Goal: Information Seeking & Learning: Learn about a topic

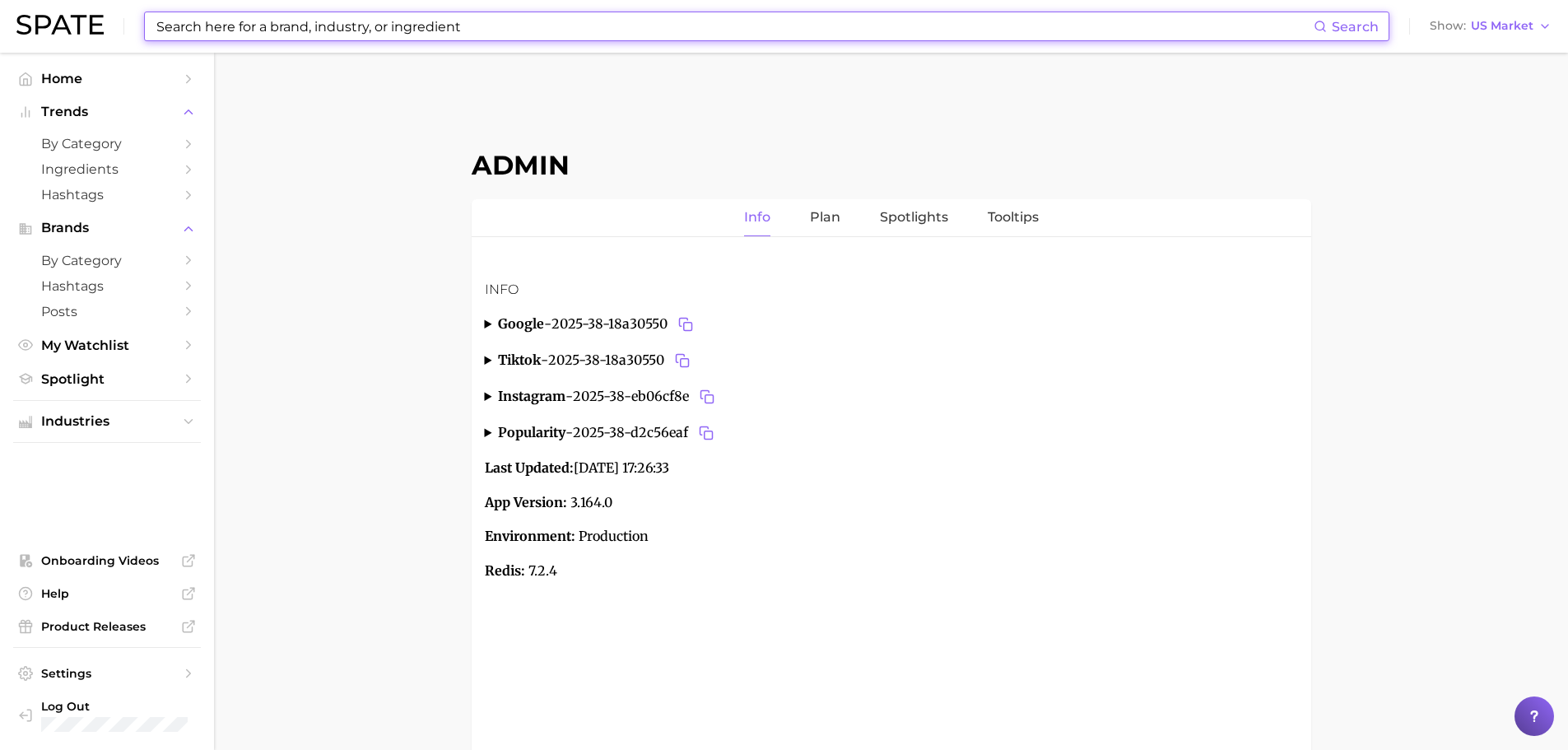
click at [596, 30] on input at bounding box center [734, 26] width 1159 height 28
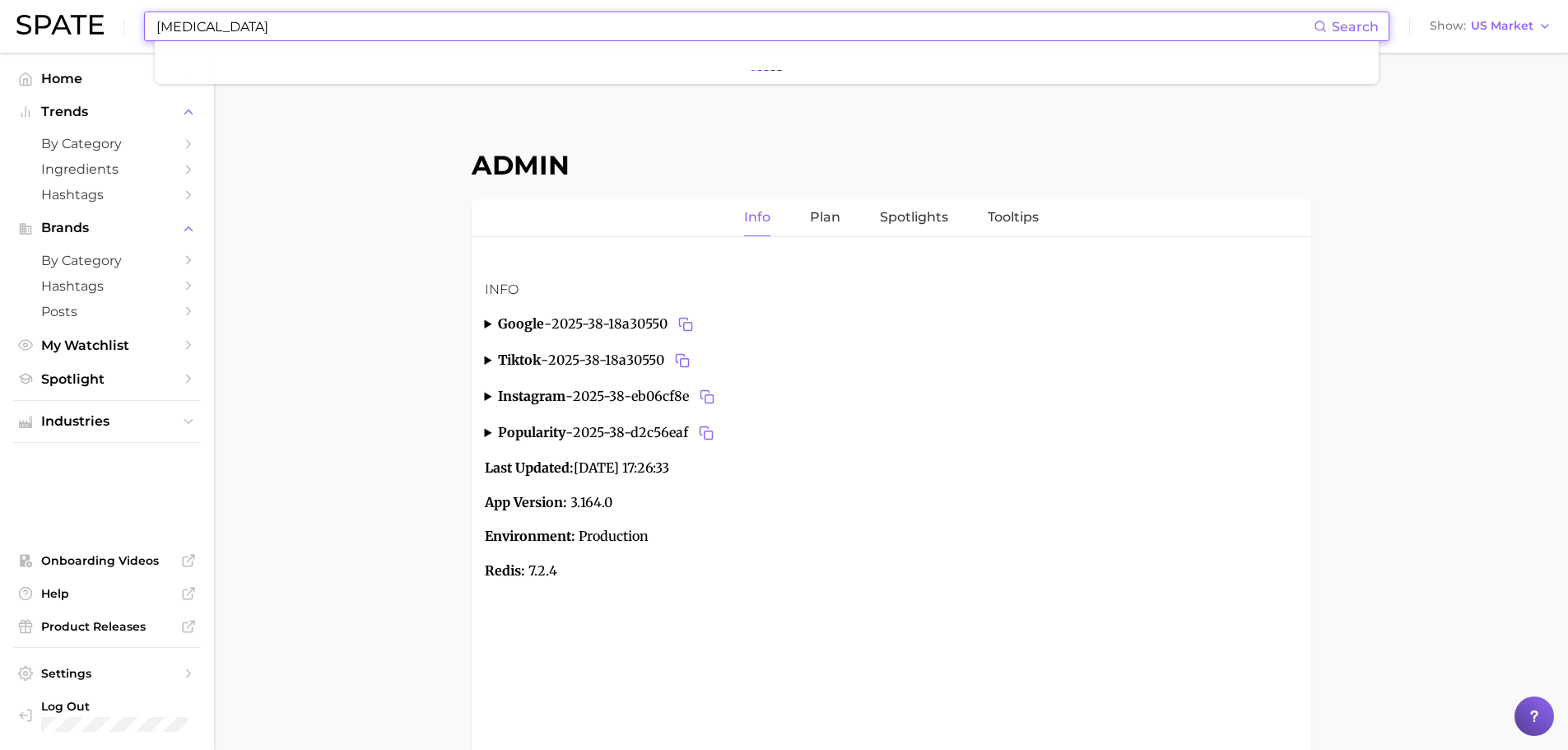
type input "[MEDICAL_DATA]"
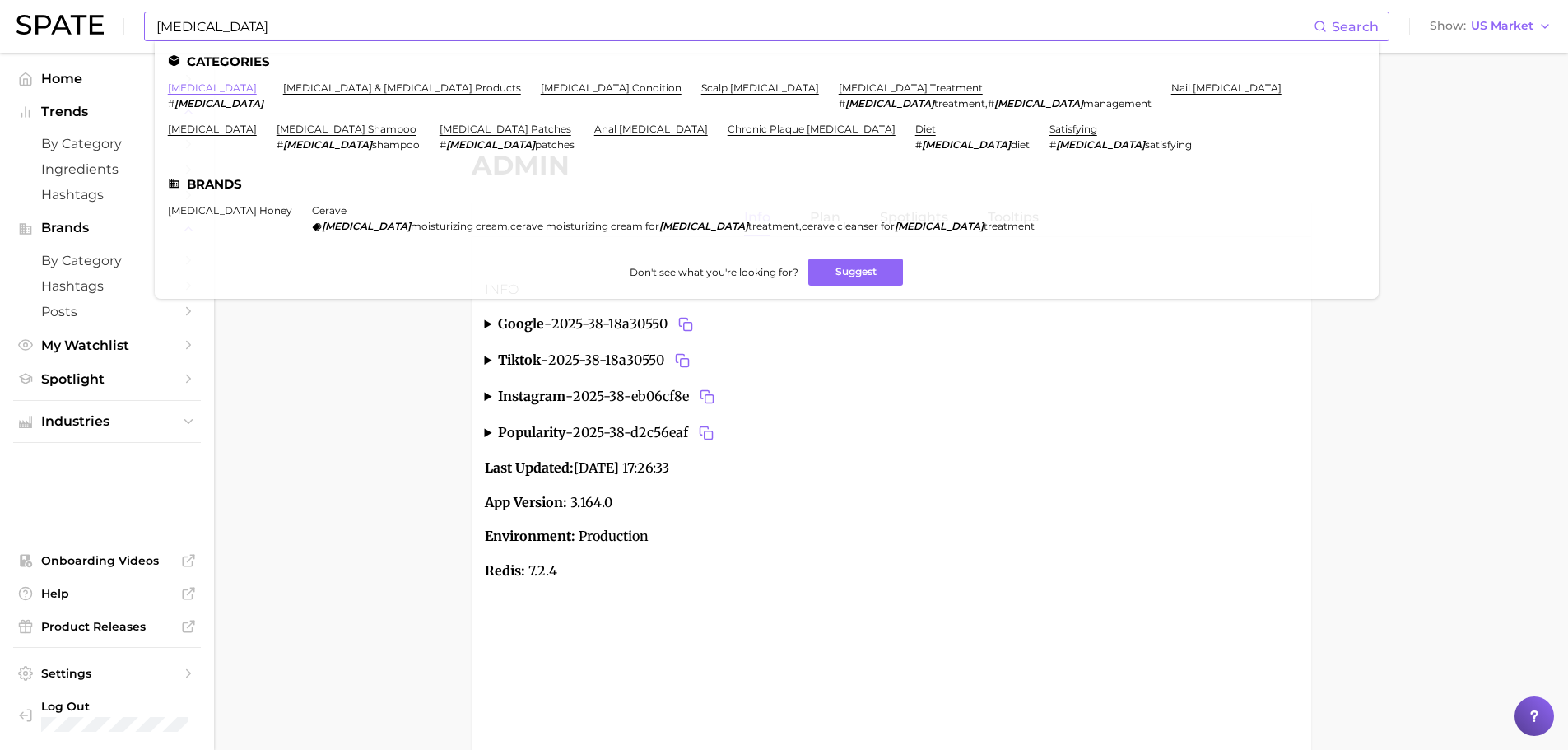
click at [200, 88] on link "[MEDICAL_DATA]" at bounding box center [212, 88] width 89 height 12
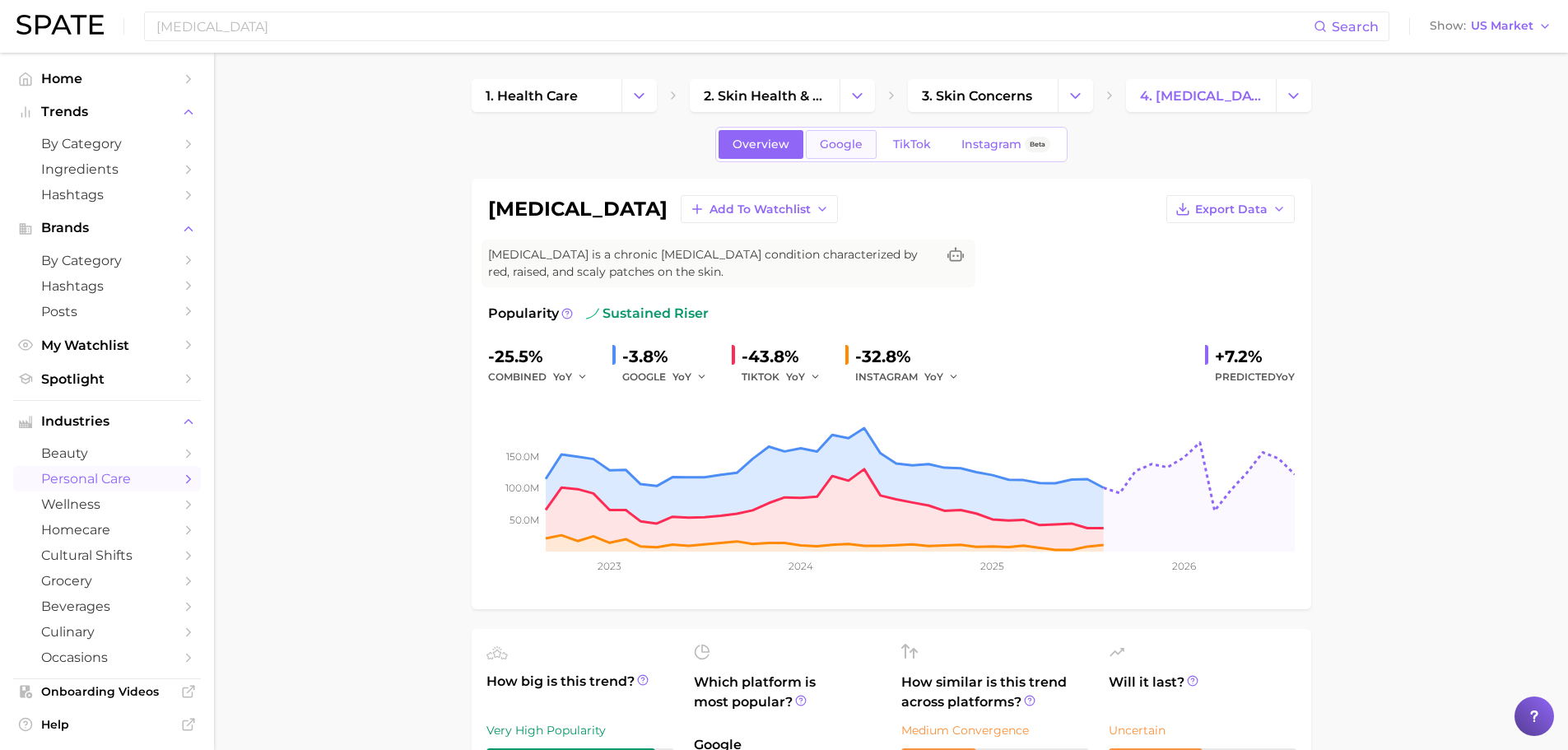
click at [849, 135] on link "Google" at bounding box center [841, 144] width 71 height 29
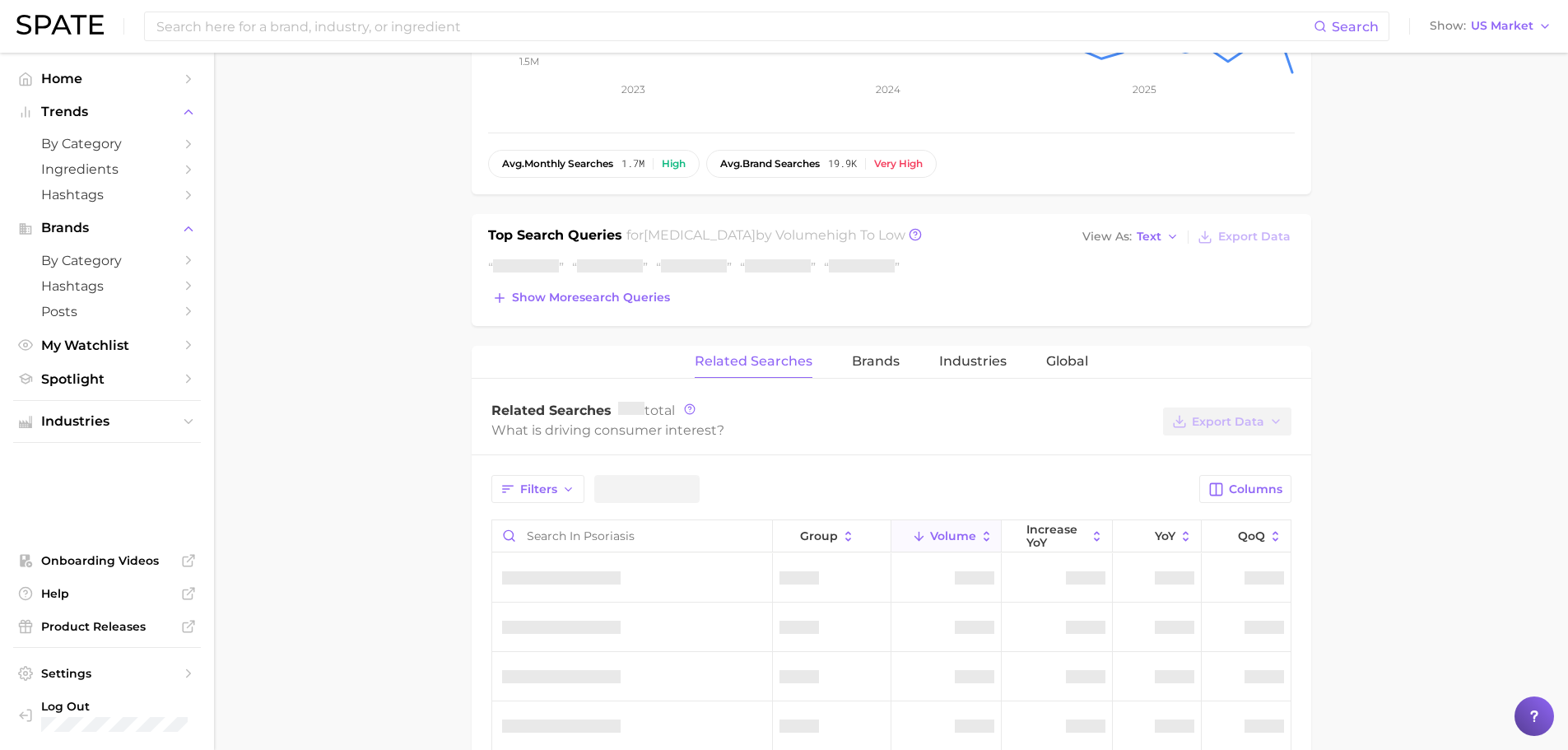
scroll to position [472, 0]
click at [629, 301] on span "Show more search queries" at bounding box center [591, 297] width 158 height 14
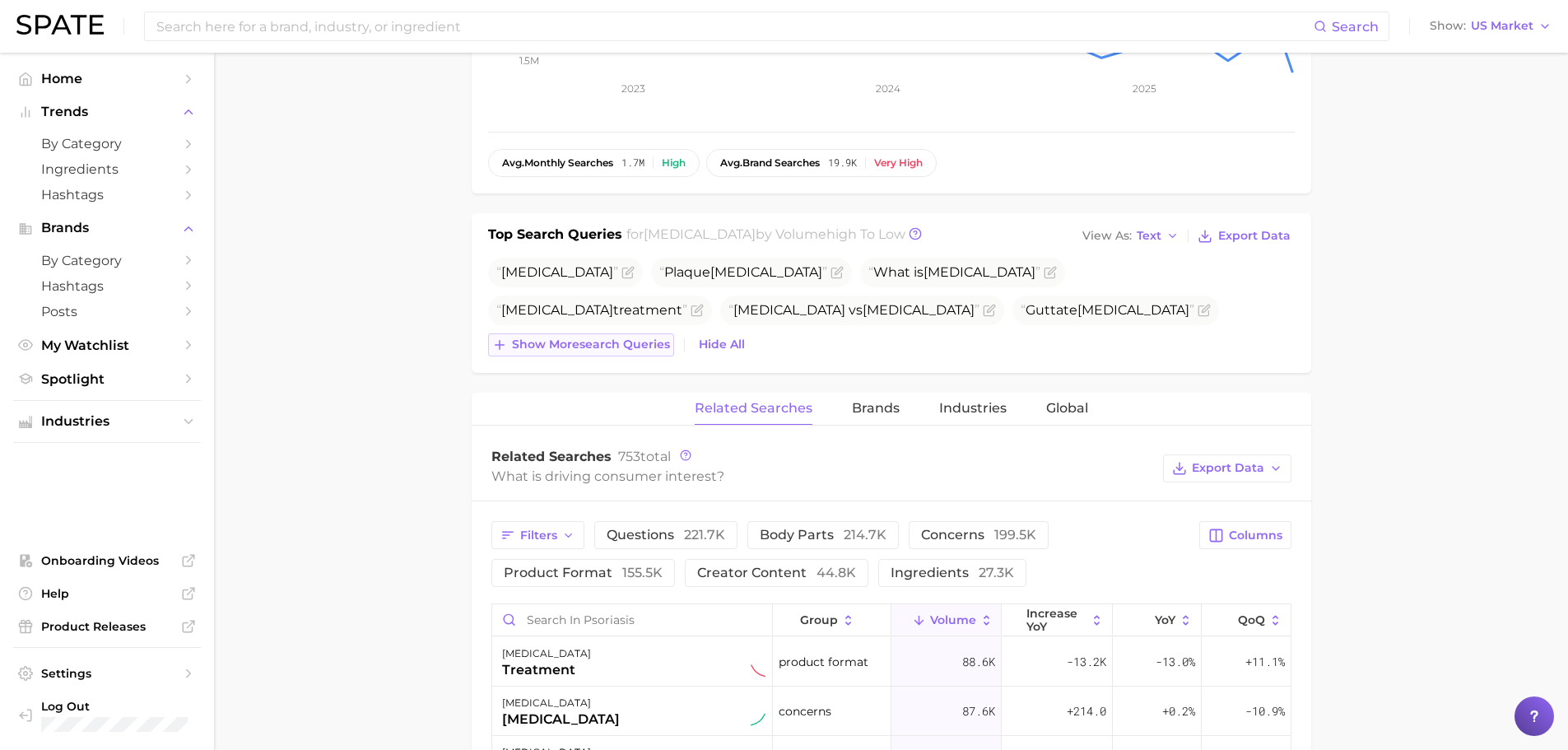
click at [621, 337] on span "Show more search queries" at bounding box center [591, 344] width 158 height 14
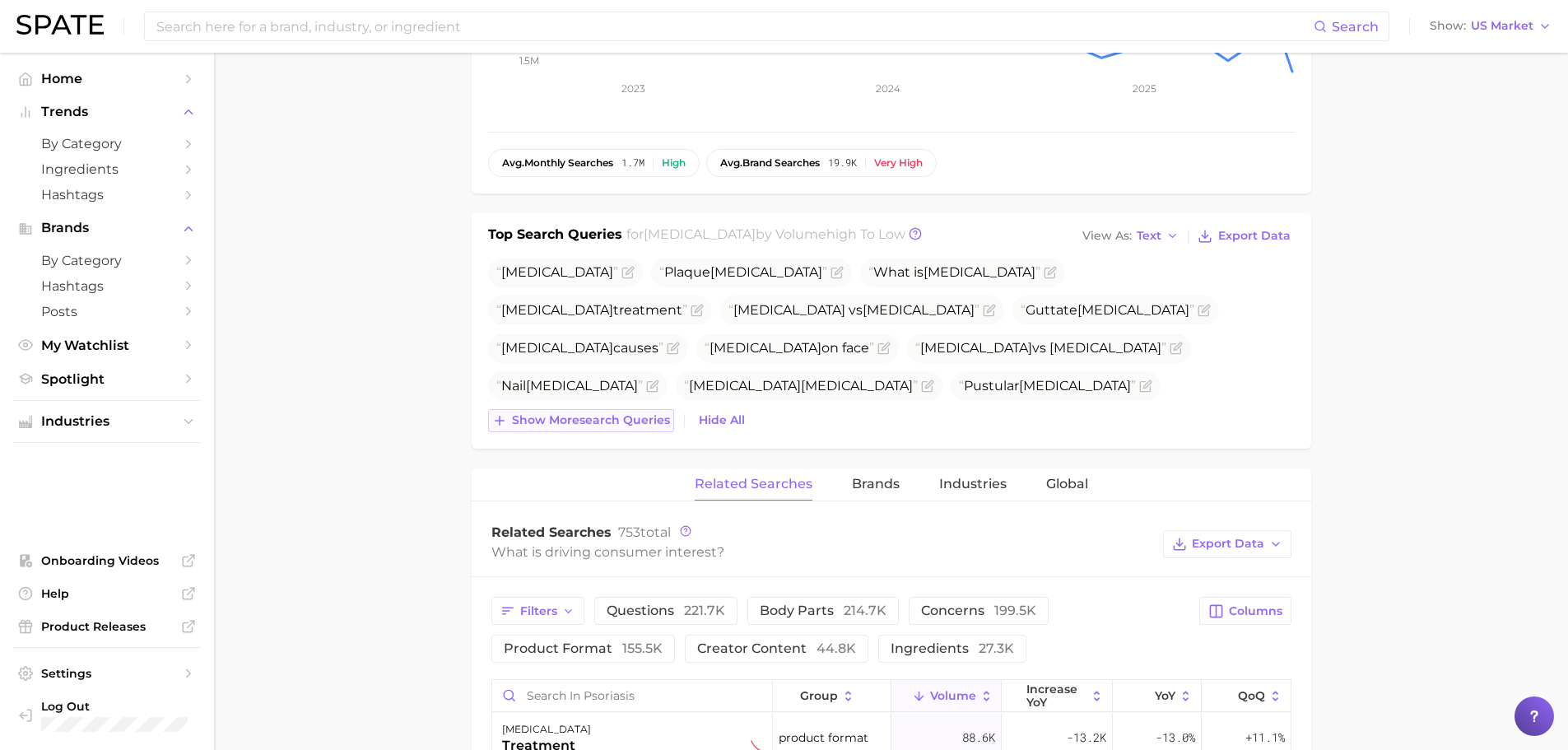
click at [614, 415] on span "Show more search queries" at bounding box center [591, 420] width 158 height 14
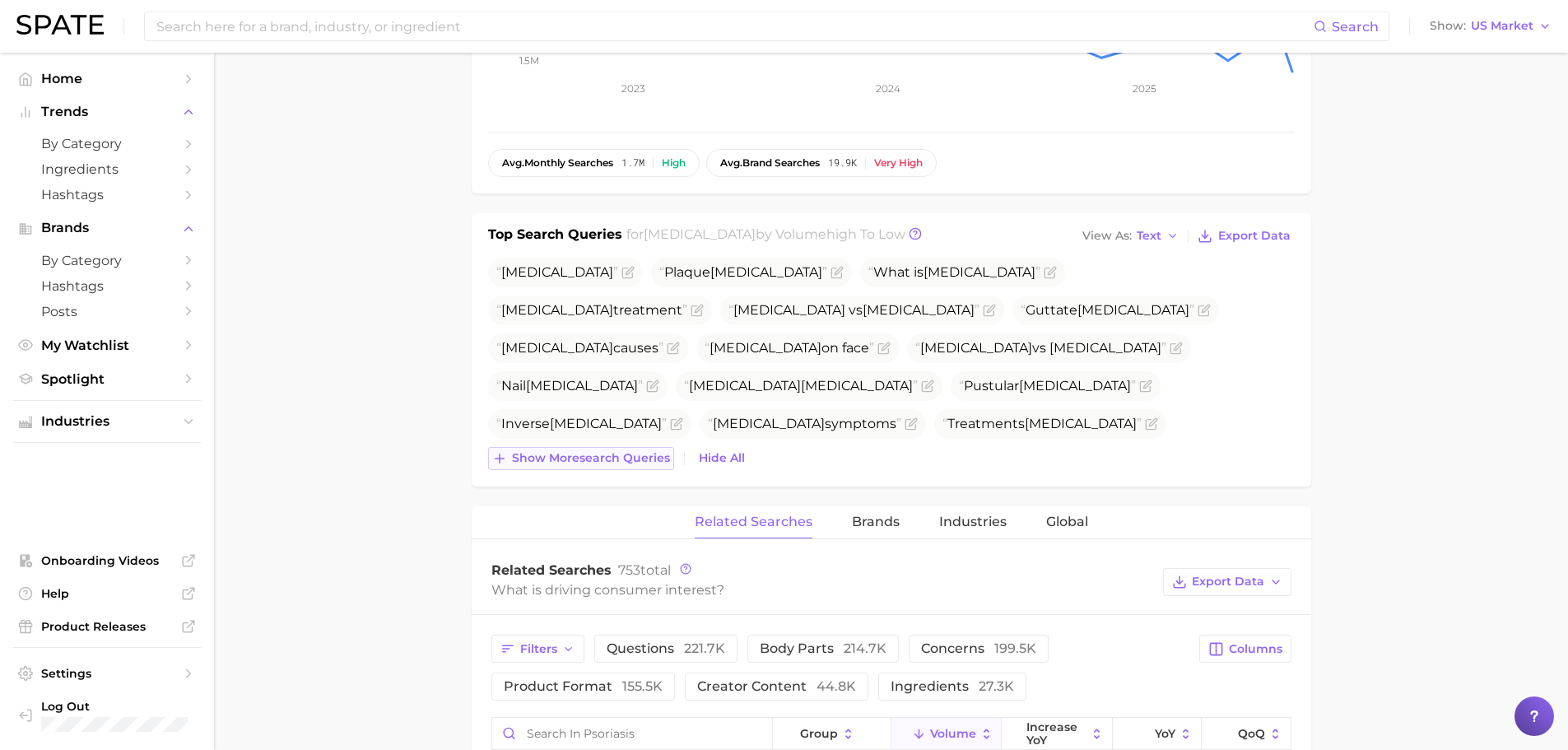
click at [615, 468] on button "Show more search queries" at bounding box center [581, 458] width 186 height 23
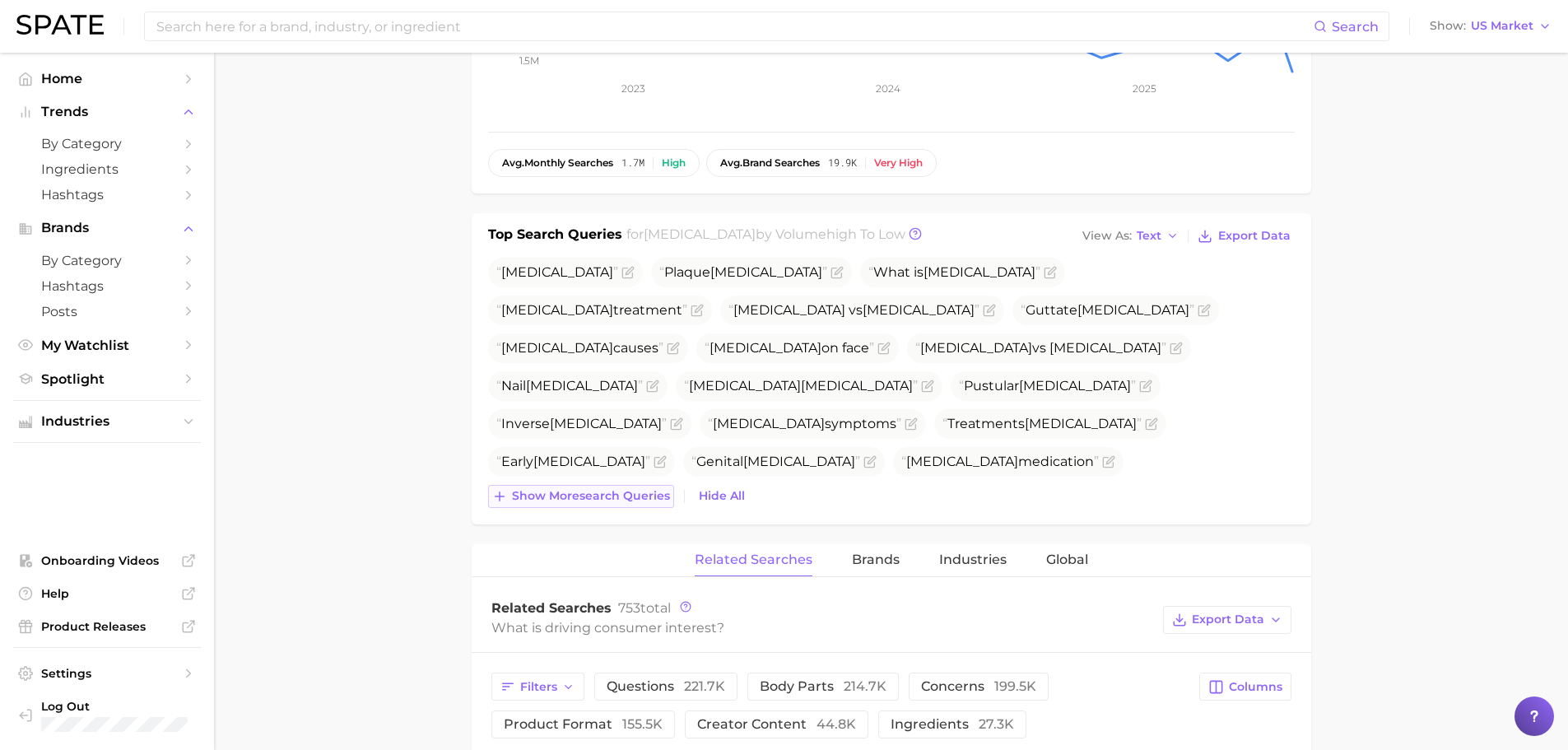
click at [614, 495] on span "Show more search queries" at bounding box center [591, 496] width 158 height 14
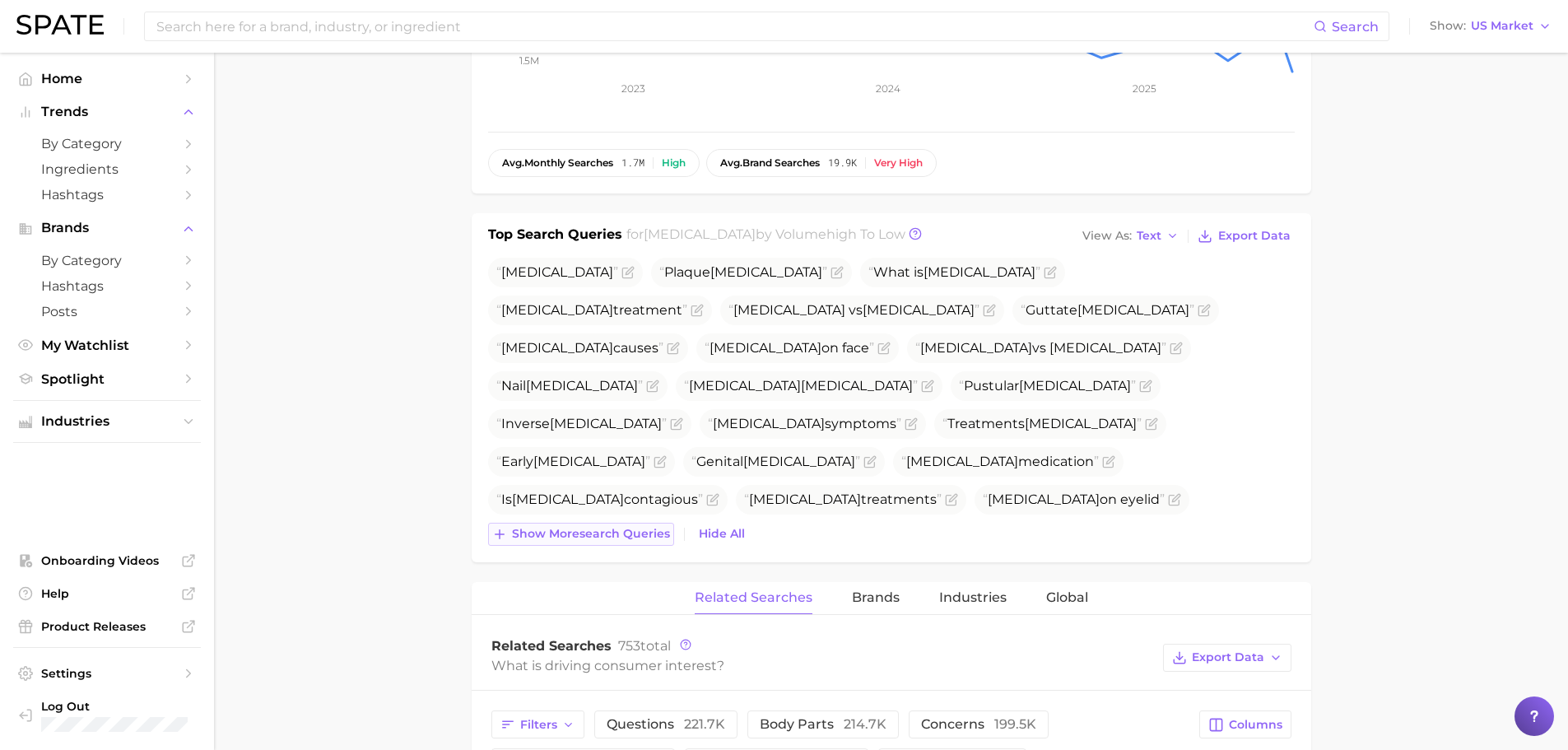
click at [612, 539] on span "Show more search queries" at bounding box center [591, 534] width 158 height 14
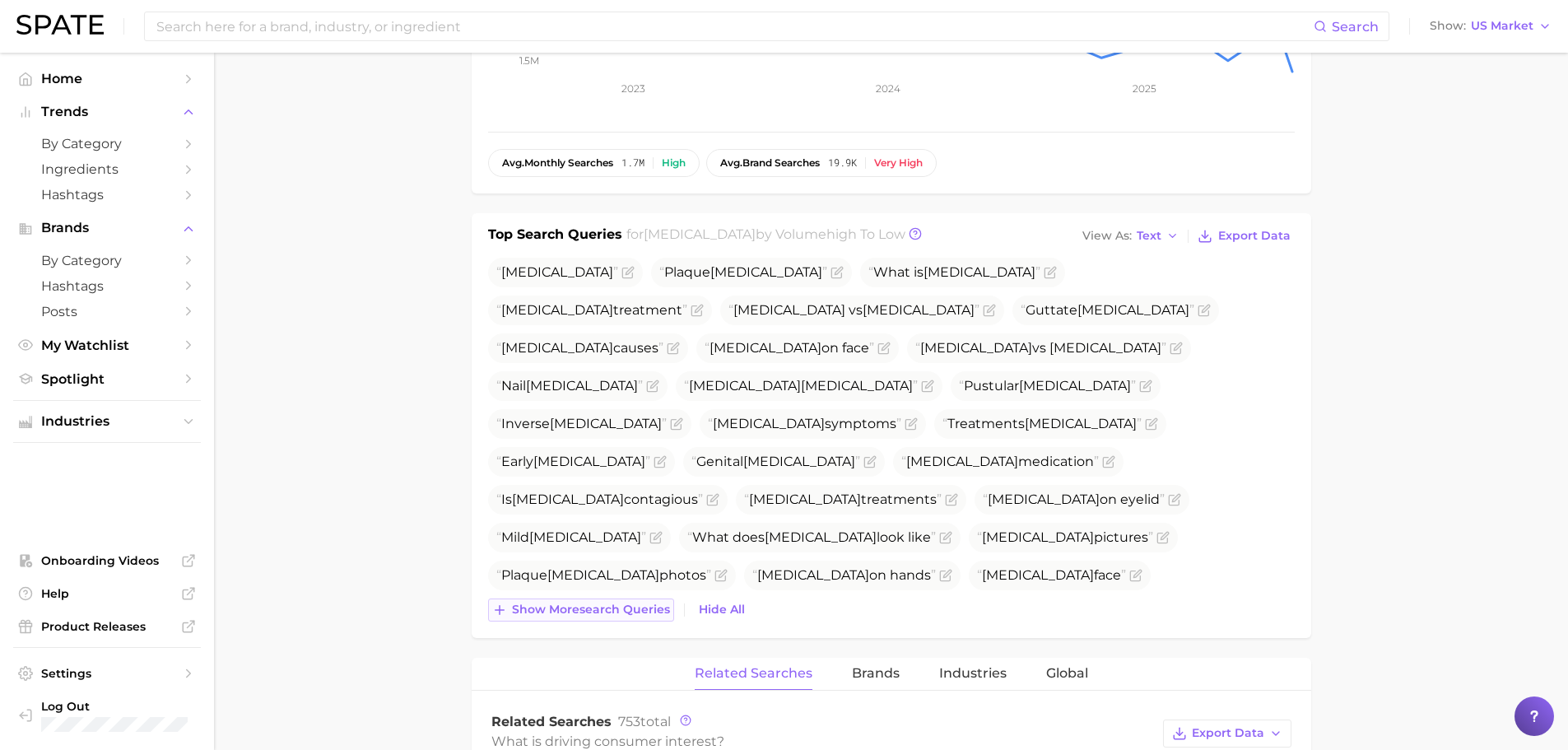
click at [607, 607] on span "Show more search queries" at bounding box center [591, 609] width 158 height 14
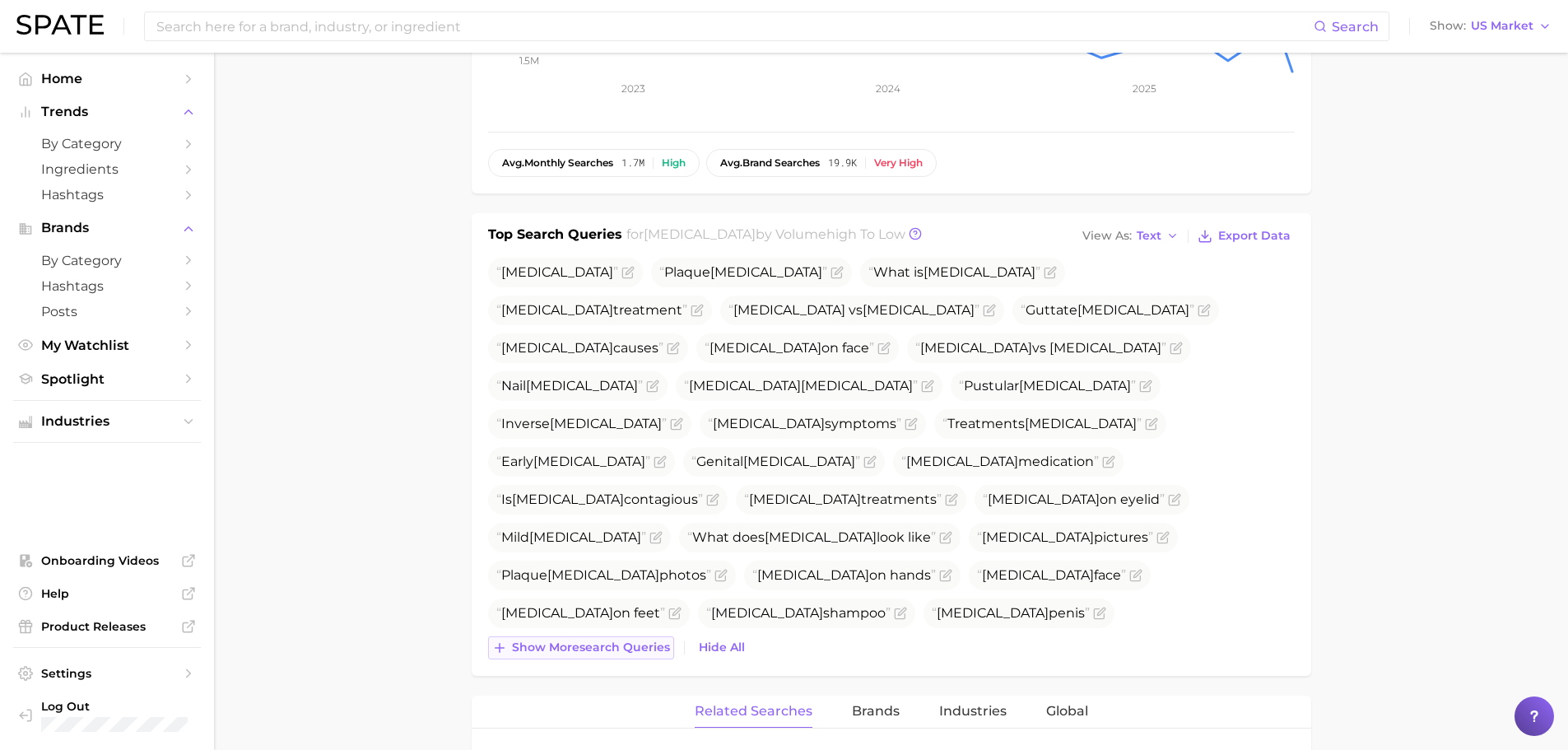
click at [607, 655] on button "Show more search queries" at bounding box center [581, 648] width 186 height 23
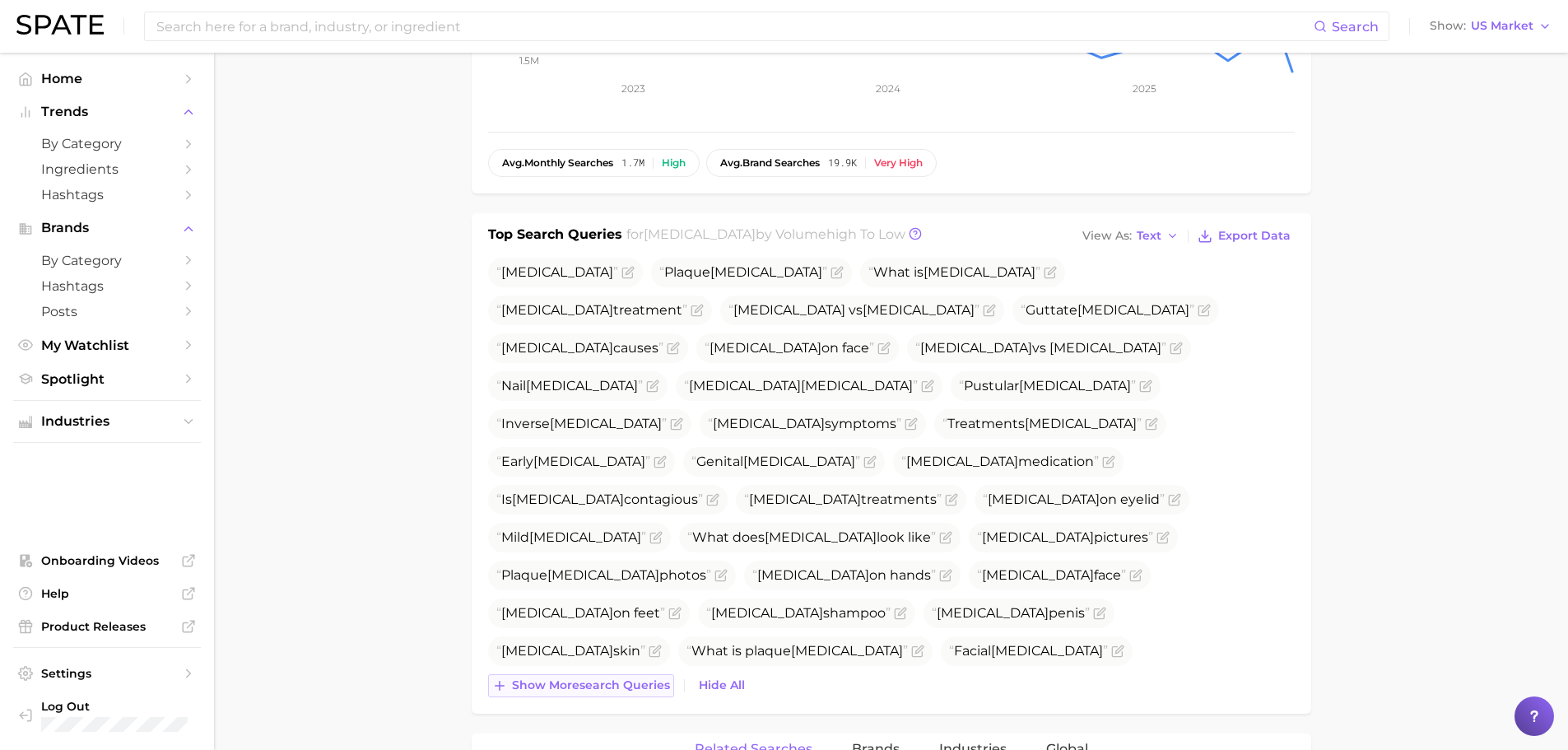
click at [612, 691] on span "Show more search queries" at bounding box center [591, 685] width 158 height 14
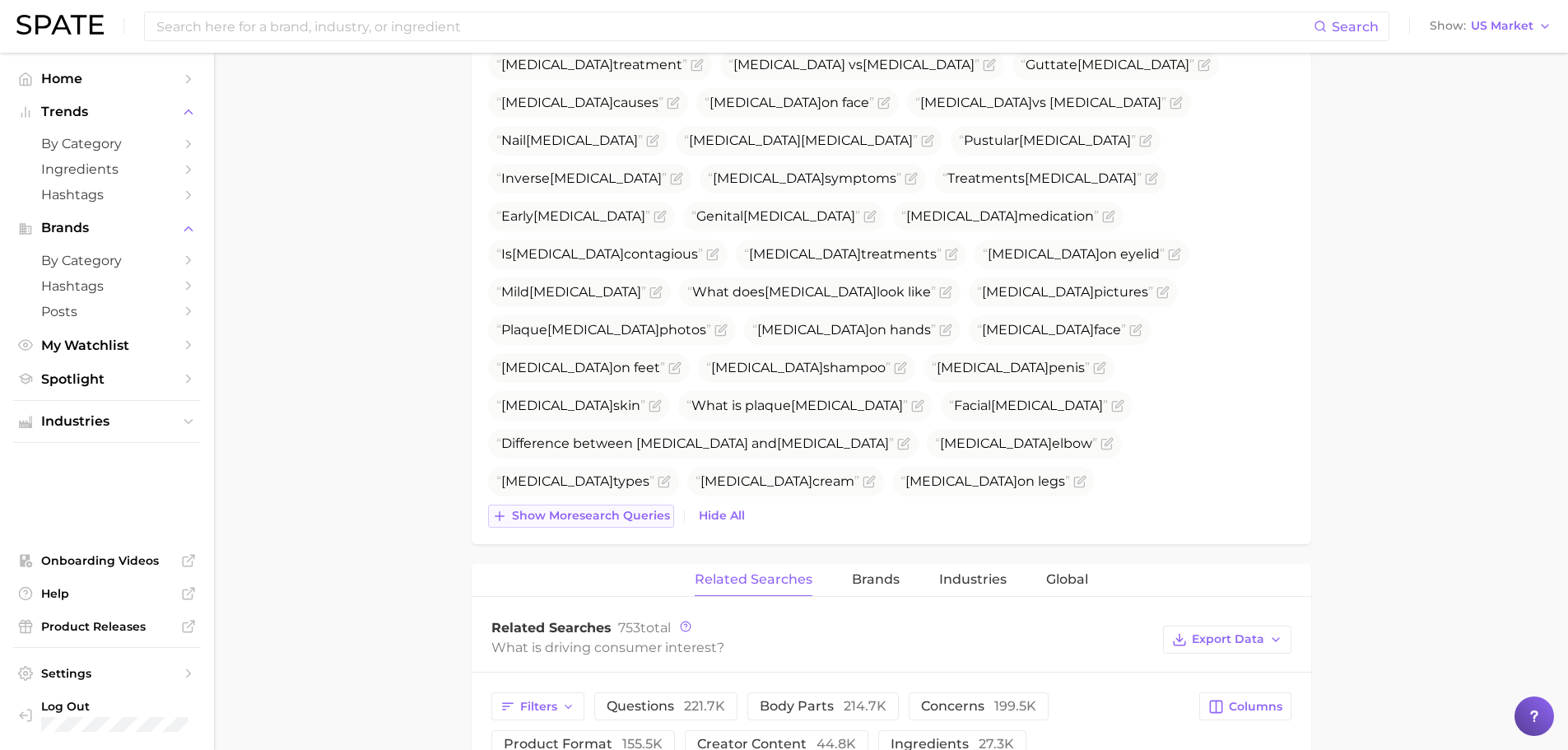
scroll to position [718, 0]
click at [643, 521] on span "Show more search queries" at bounding box center [591, 515] width 158 height 14
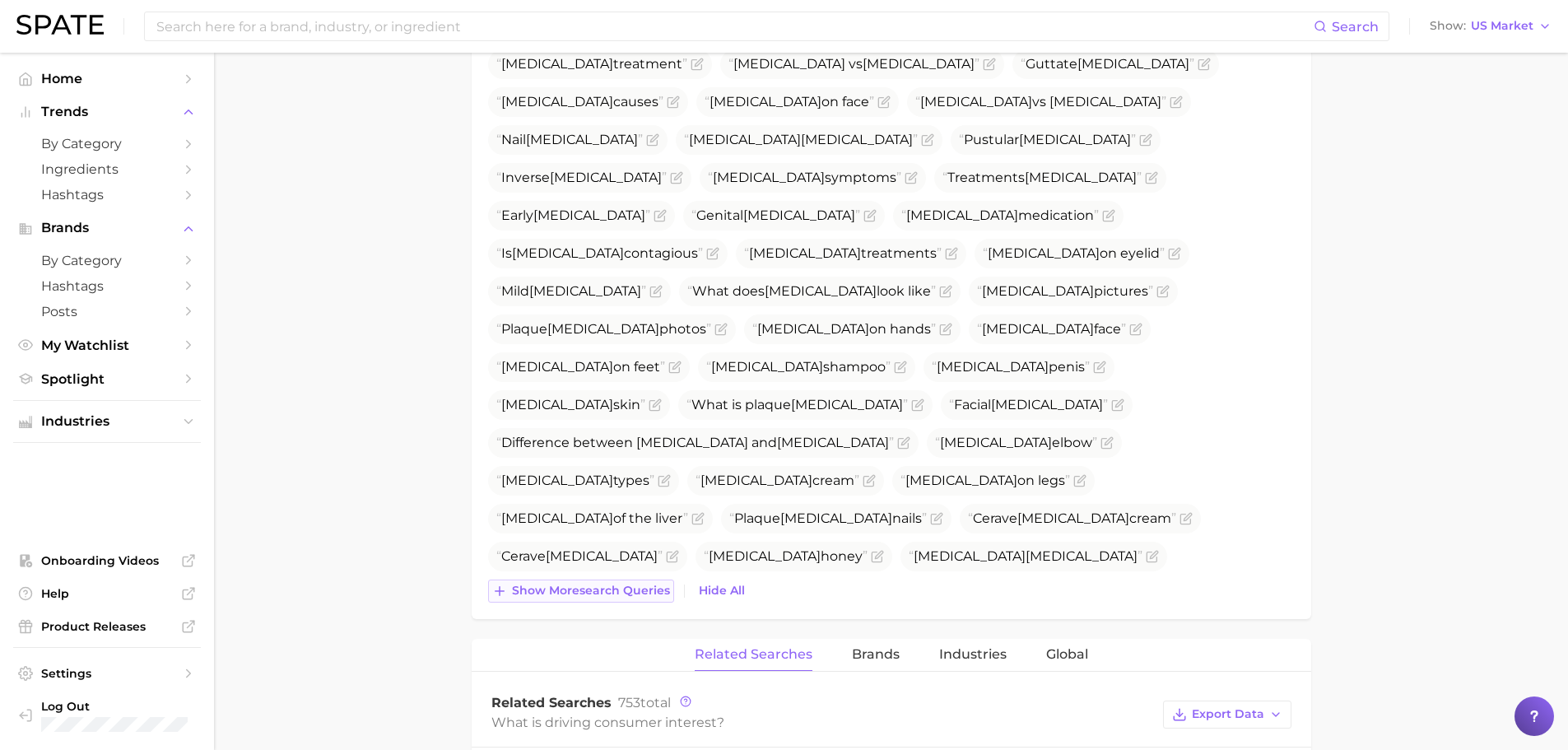
click at [623, 599] on button "Show more search queries" at bounding box center [581, 591] width 186 height 23
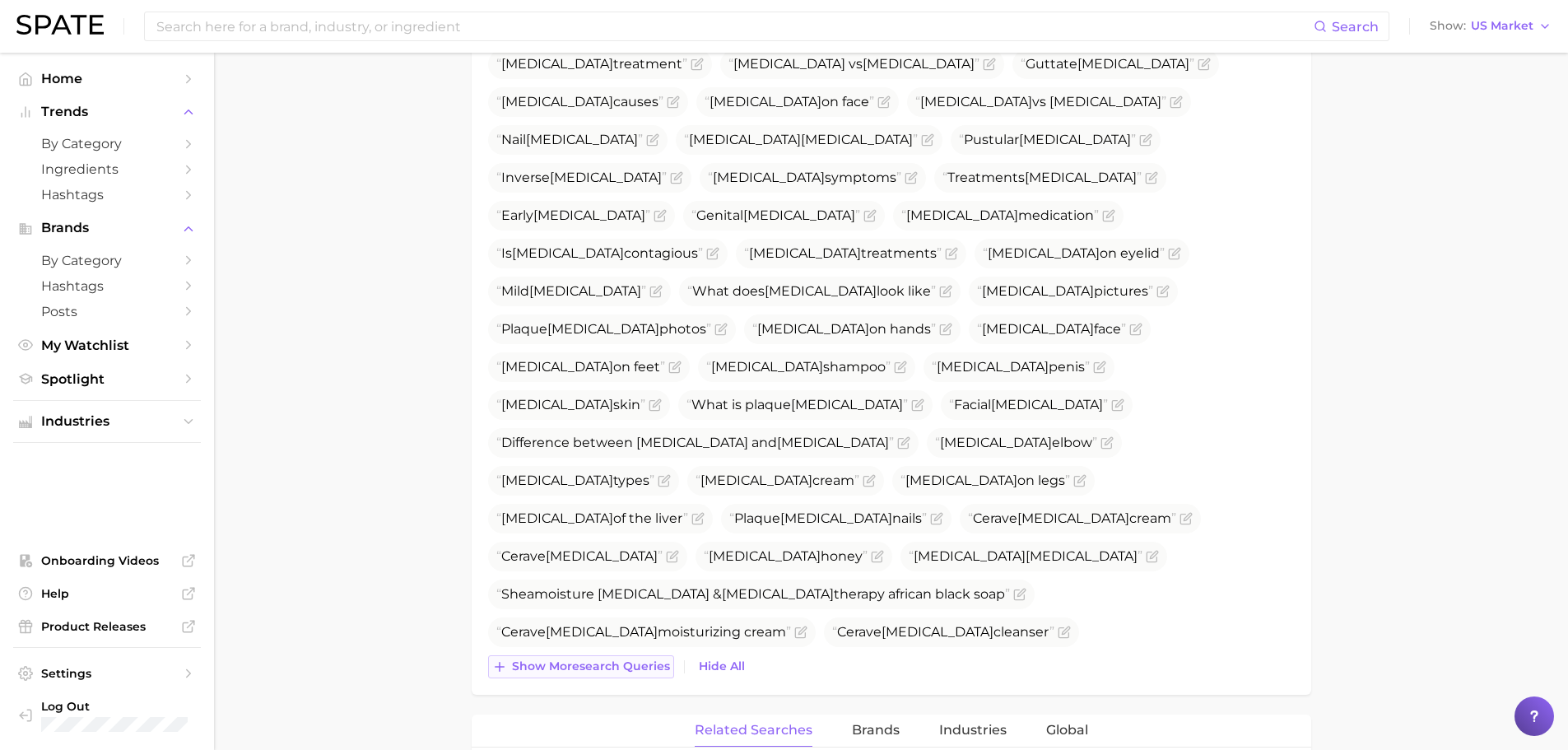
click at [613, 671] on span "Show more search queries" at bounding box center [591, 666] width 158 height 14
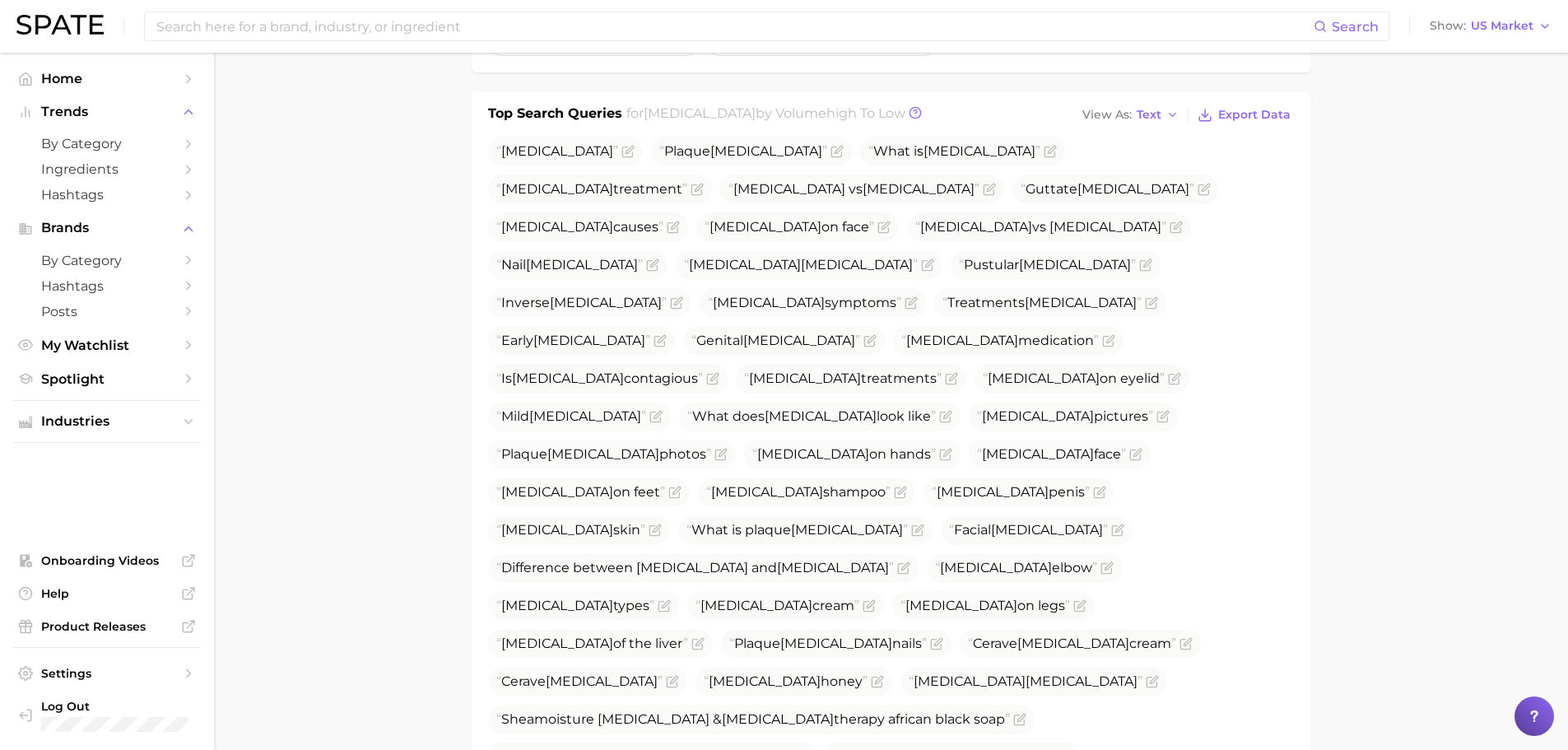
scroll to position [591, 0]
click at [1234, 119] on span "Export Data" at bounding box center [1255, 116] width 73 height 14
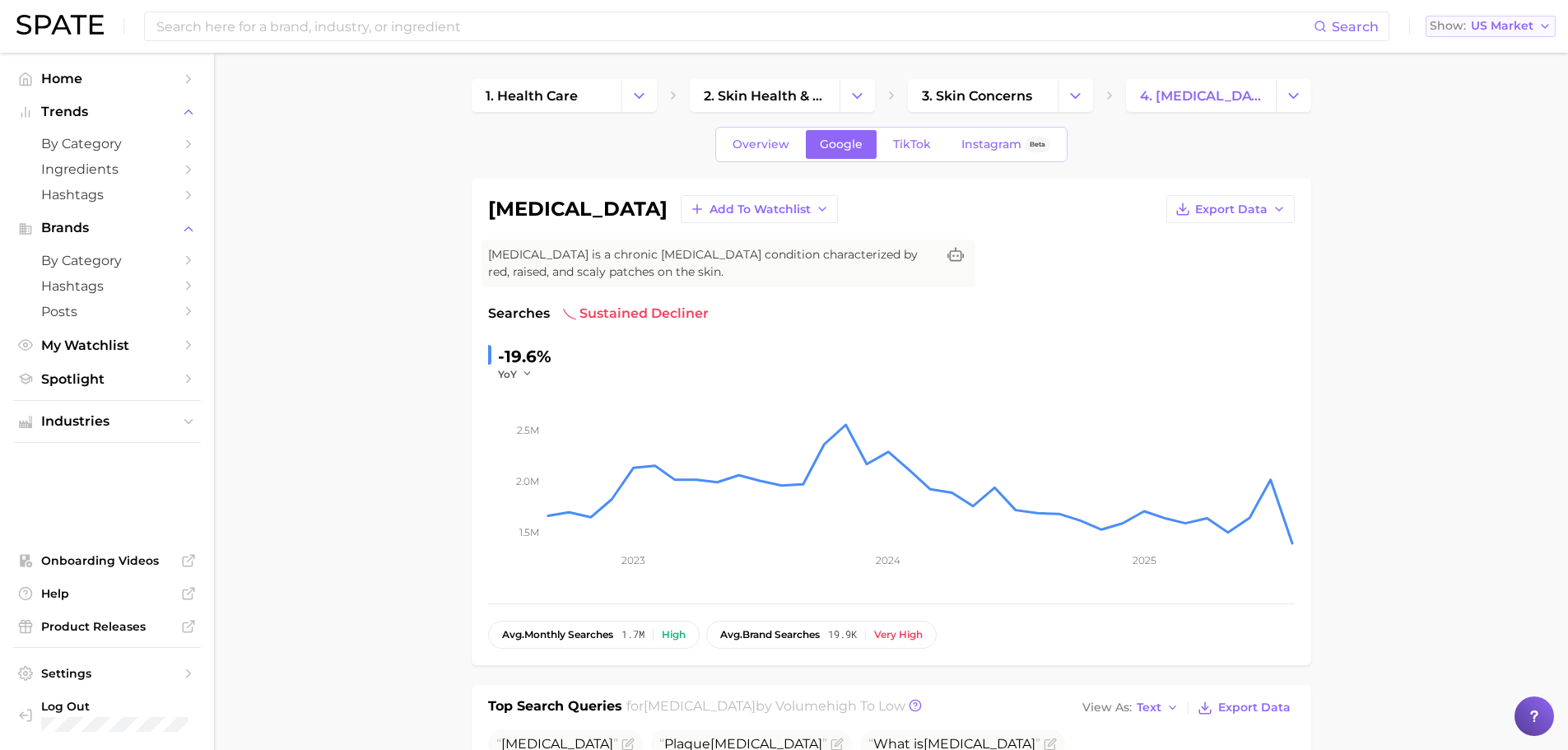
click at [1510, 29] on span "US Market" at bounding box center [1502, 26] width 63 height 9
click at [1482, 114] on button "France" at bounding box center [1498, 113] width 144 height 30
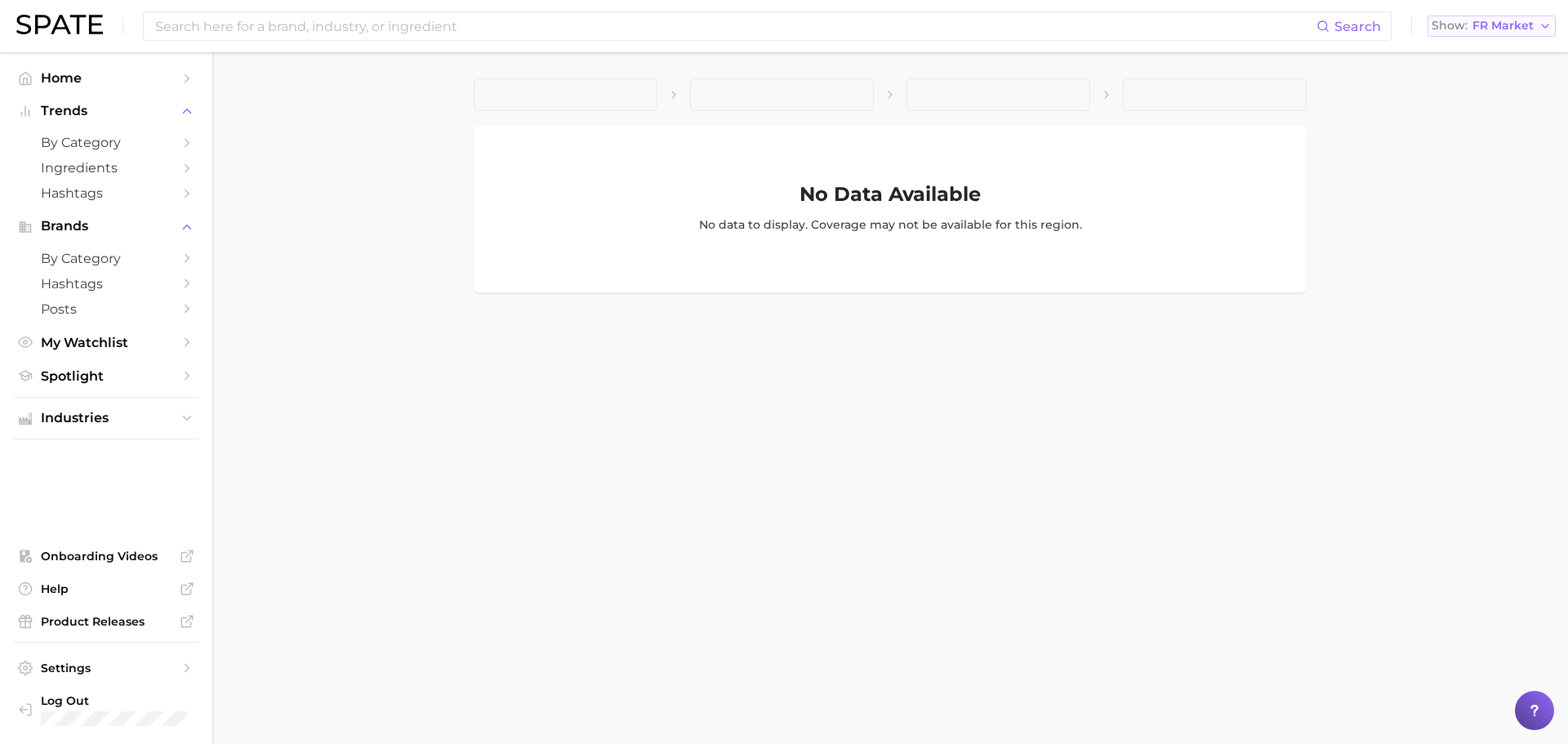
click at [1499, 24] on span "FR Market" at bounding box center [1502, 25] width 61 height 9
click at [1480, 56] on span "United States" at bounding box center [1499, 52] width 126 height 14
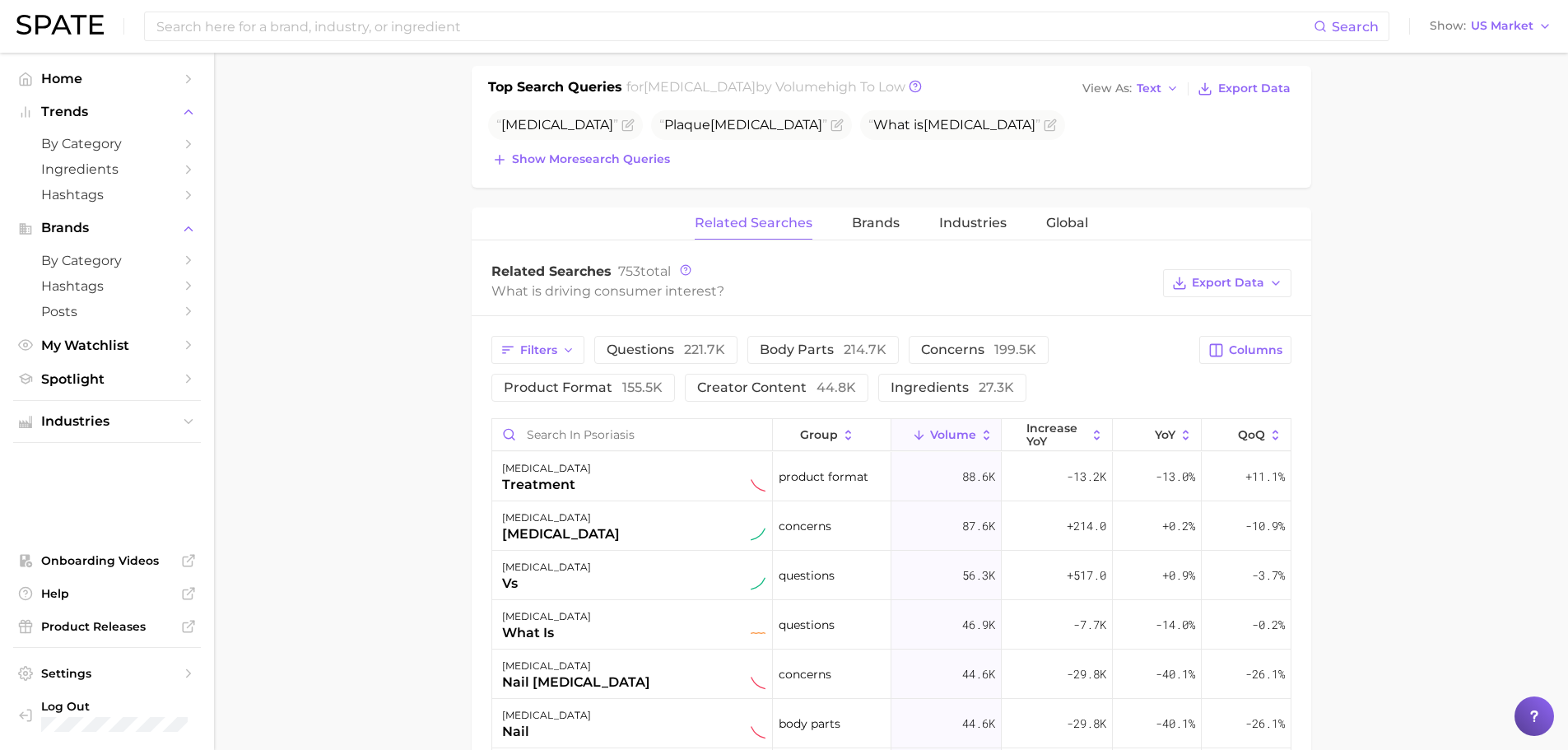
scroll to position [619, 0]
click at [438, 33] on input at bounding box center [734, 26] width 1159 height 28
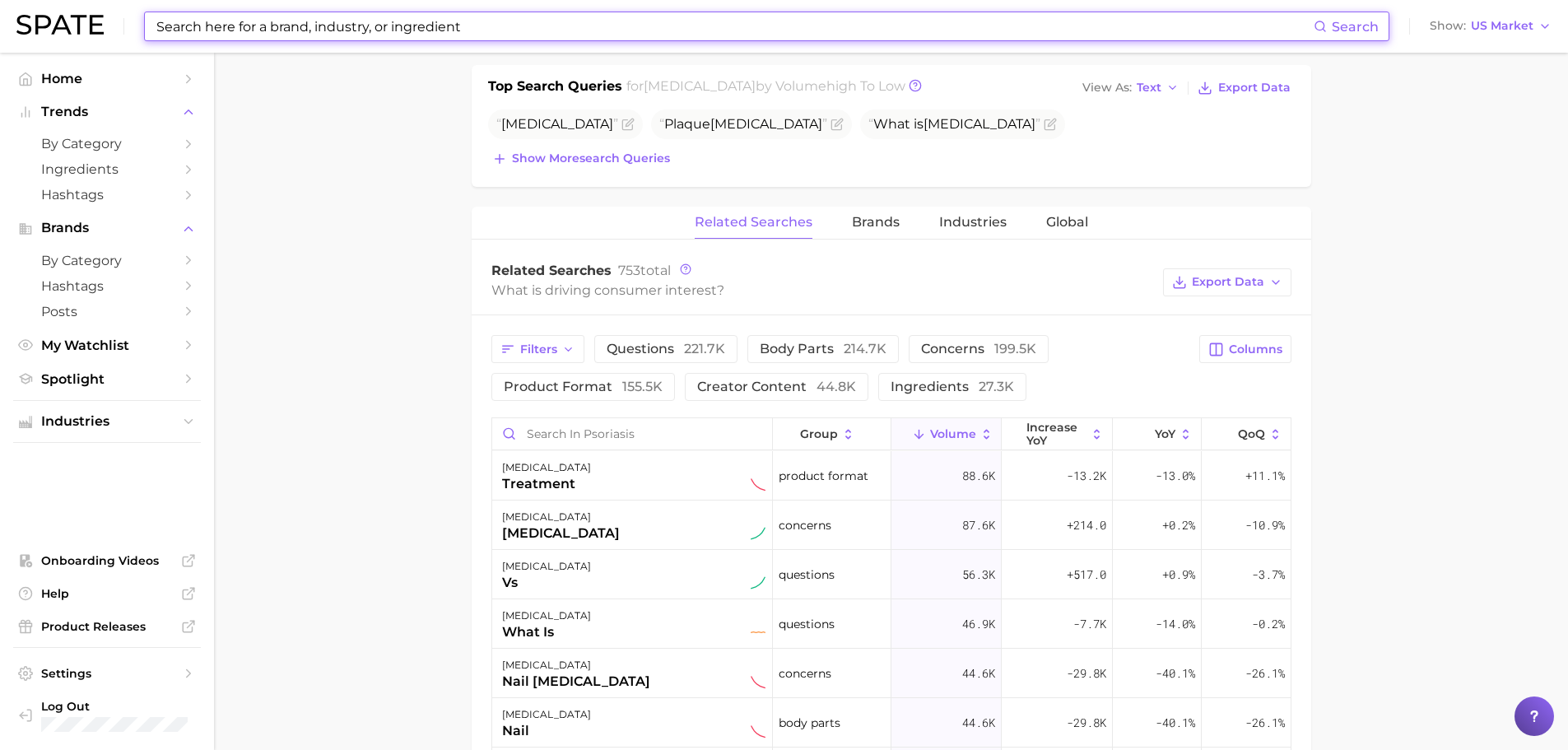
paste input "Ewg's"
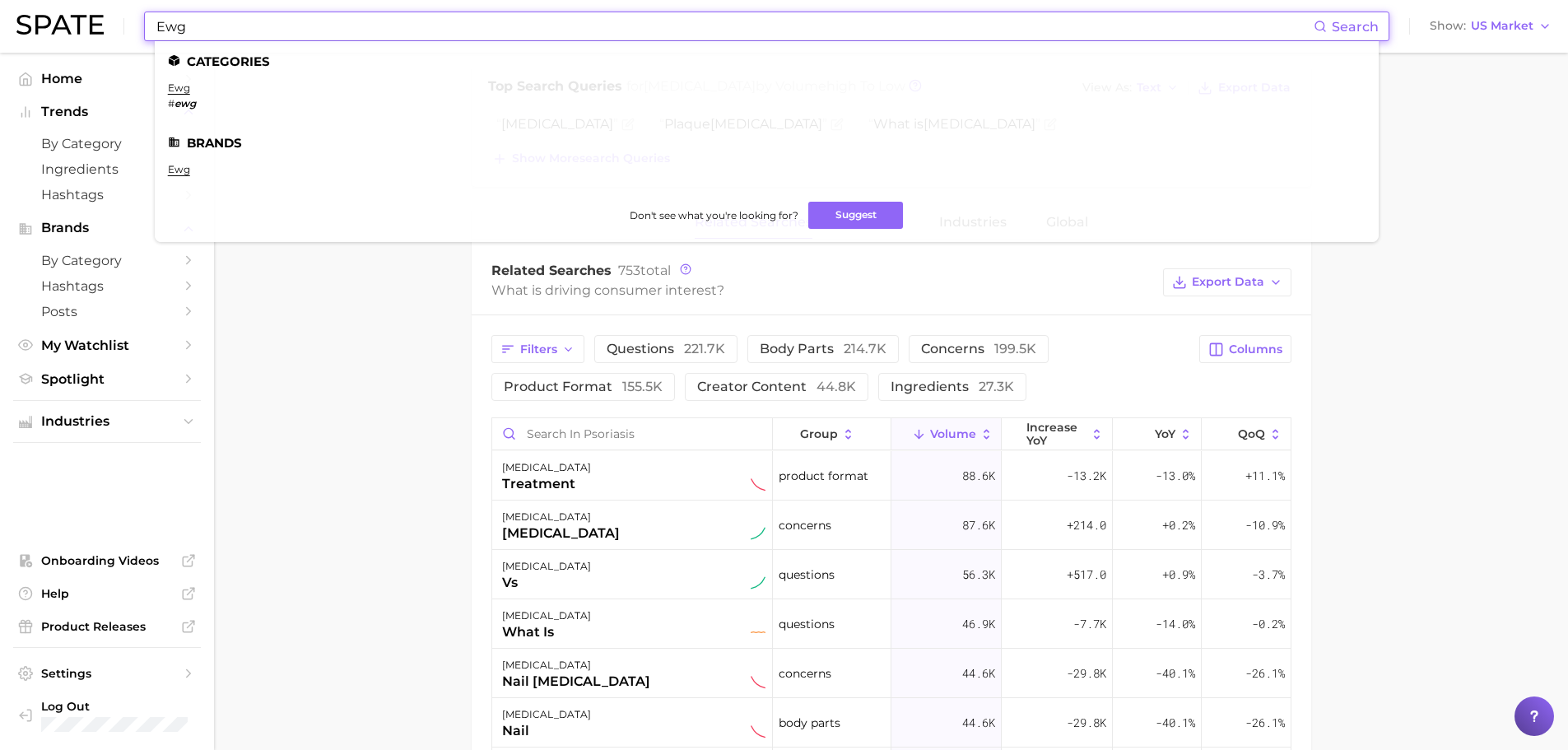
click at [443, 20] on input "Ewg" at bounding box center [734, 26] width 1159 height 28
paste input "ewg verified"
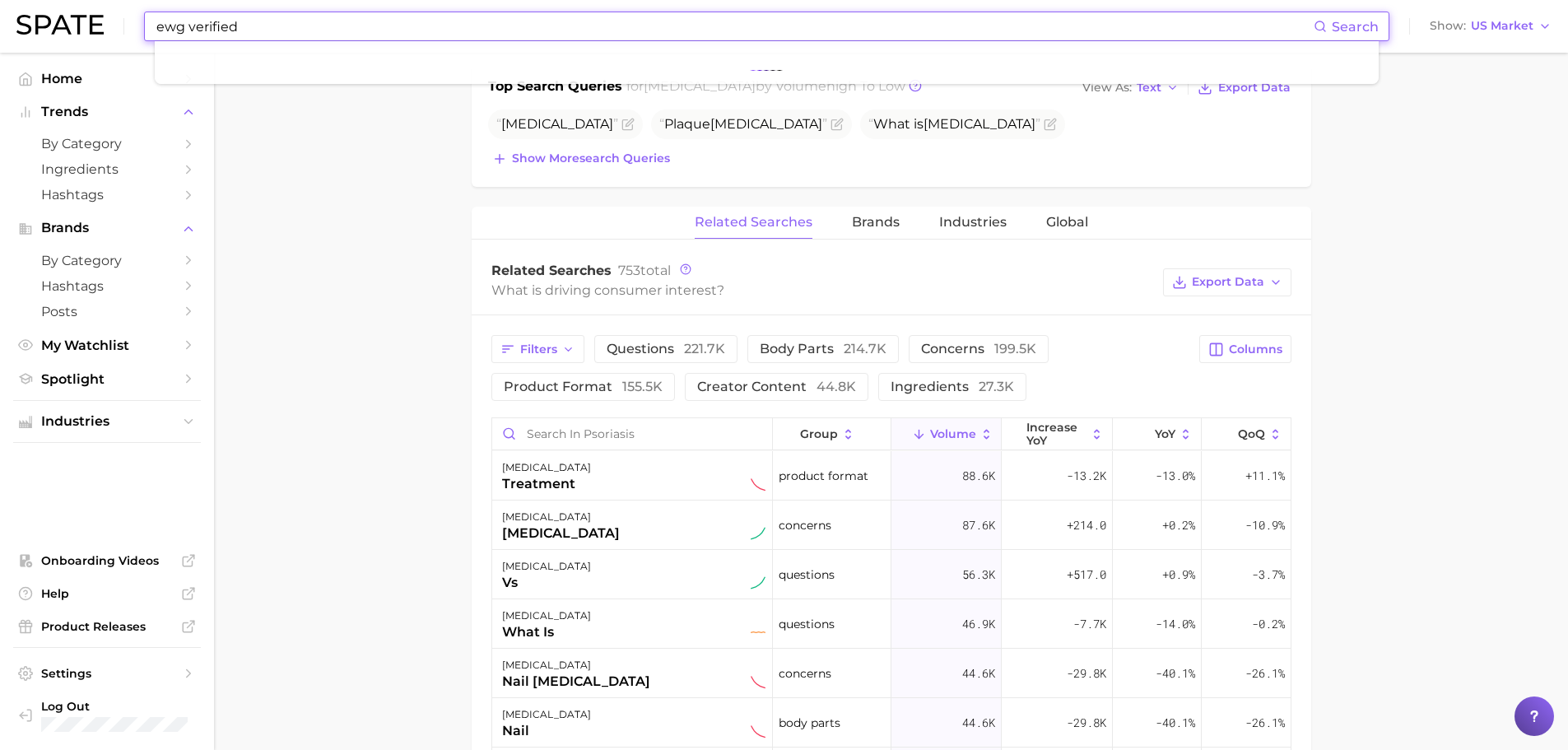
click at [217, 21] on input "ewg verified" at bounding box center [734, 26] width 1159 height 28
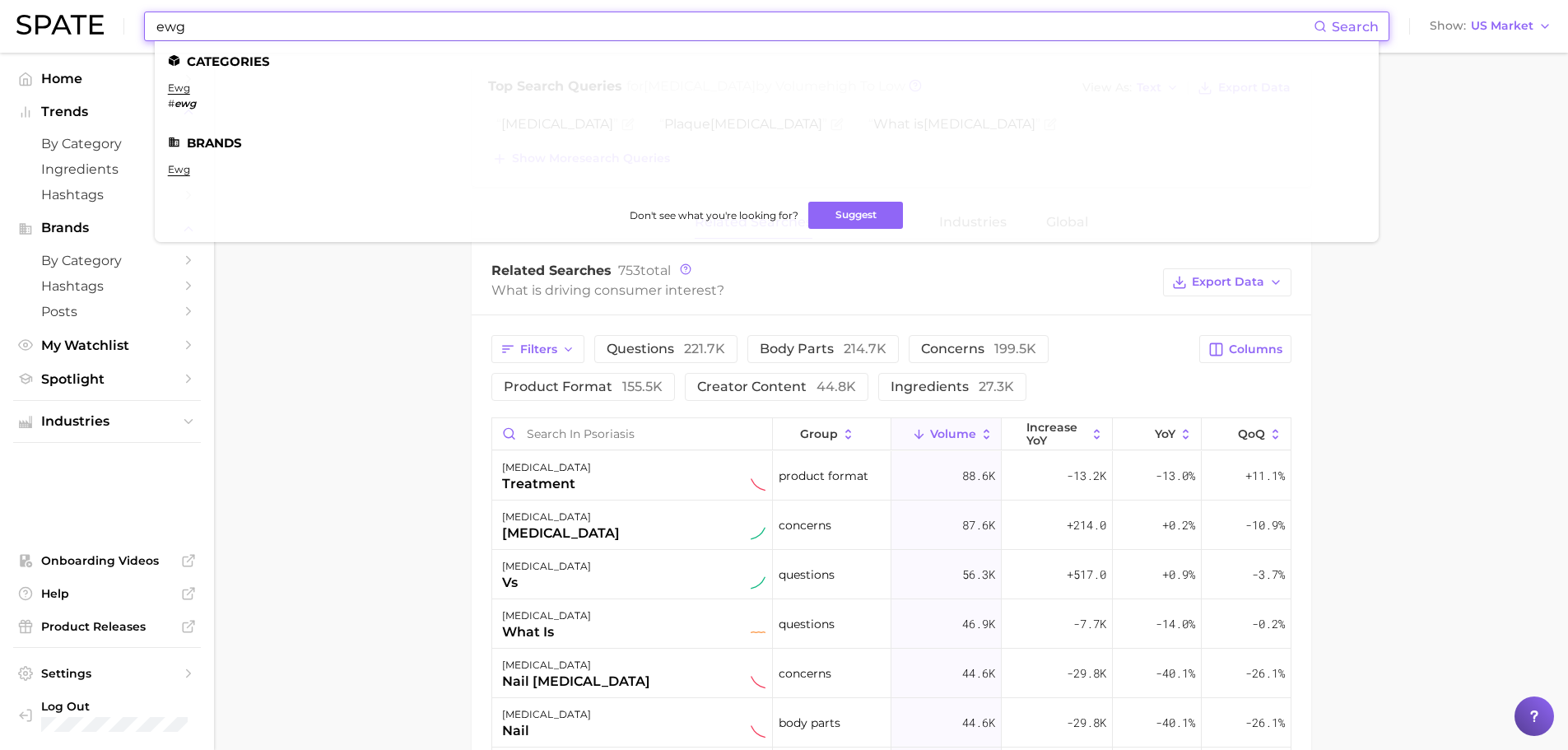
click at [173, 26] on input "ewg" at bounding box center [734, 26] width 1159 height 28
type input "ewg"
